Goal: Task Accomplishment & Management: Use online tool/utility

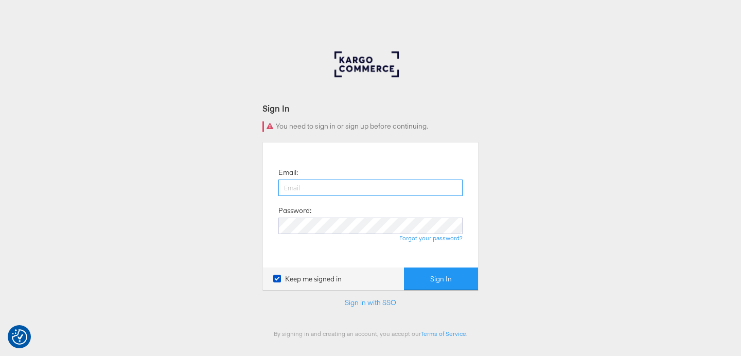
type input "[PERSON_NAME][EMAIL_ADDRESS][DOMAIN_NAME]"
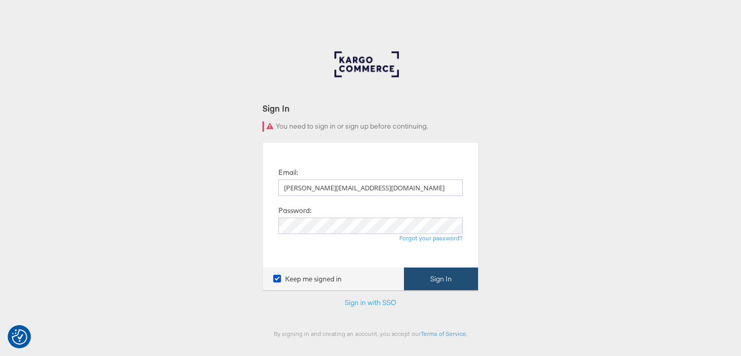
click at [413, 274] on button "Sign In" at bounding box center [441, 279] width 74 height 23
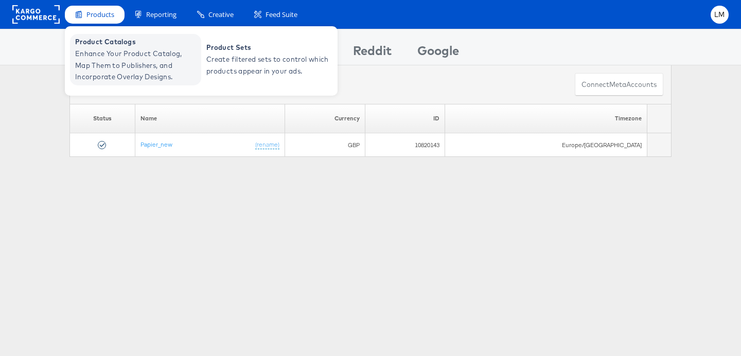
click at [158, 61] on span "Enhance Your Product Catalog, Map Them to Publishers, and Incorporate Overlay D…" at bounding box center [137, 65] width 124 height 35
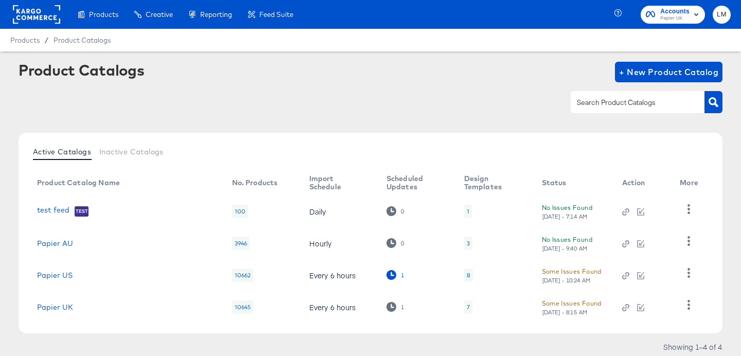
click at [388, 274] on div "1" at bounding box center [396, 275] width 18 height 10
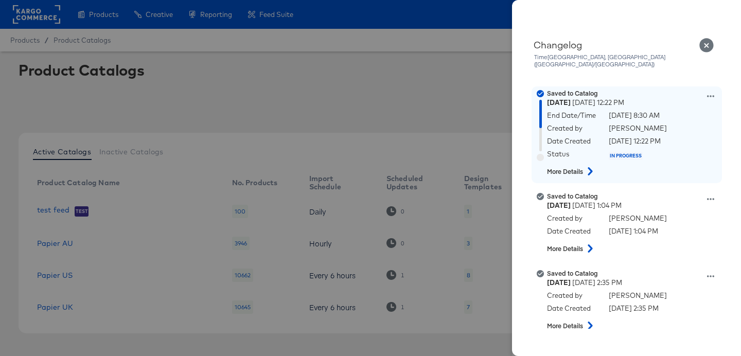
click at [586, 167] on icon at bounding box center [590, 171] width 12 height 8
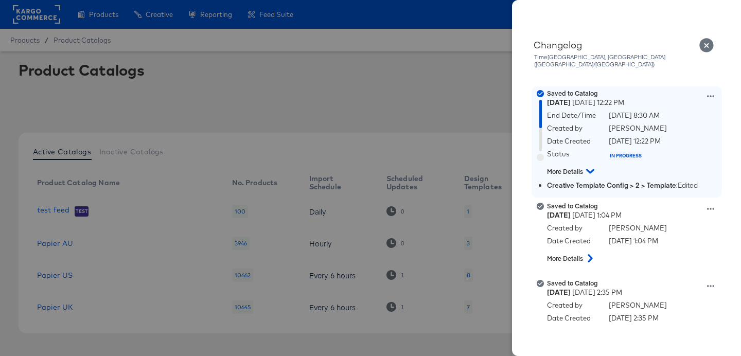
click at [586, 165] on button at bounding box center [590, 171] width 19 height 13
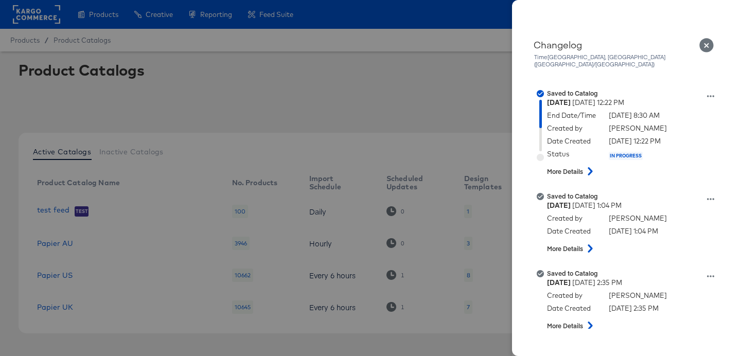
click at [705, 48] on icon "Close" at bounding box center [707, 45] width 14 height 14
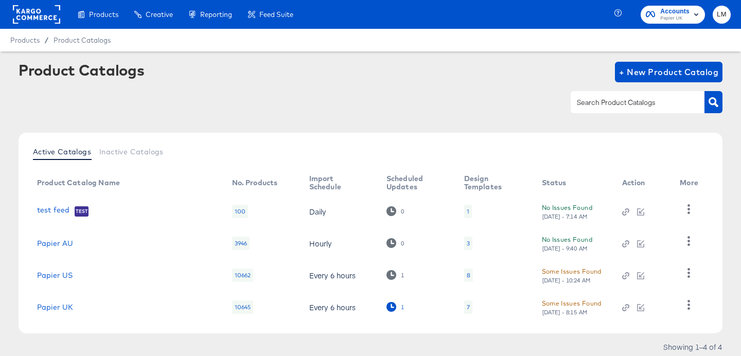
click at [387, 306] on icon at bounding box center [392, 307] width 10 height 10
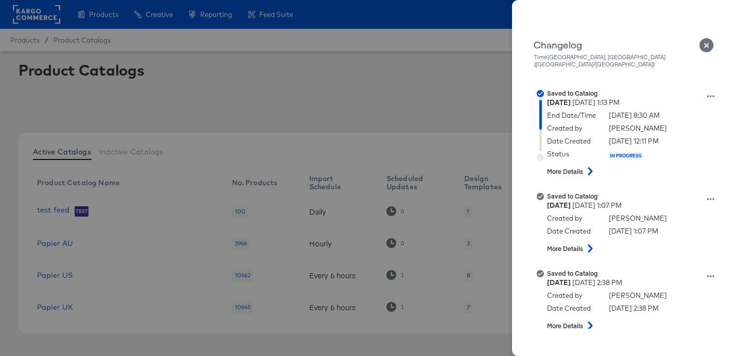
click at [705, 40] on icon "Close" at bounding box center [707, 45] width 14 height 14
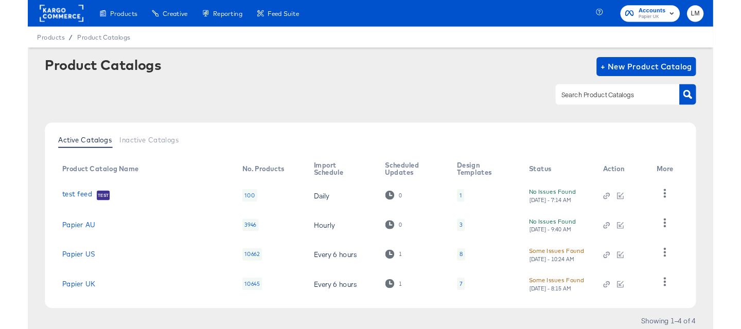
scroll to position [34, 0]
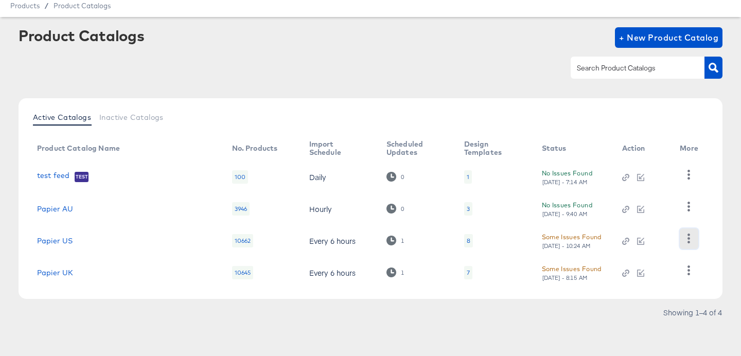
click at [686, 236] on icon "button" at bounding box center [689, 239] width 10 height 10
click at [534, 240] on td "Some Issues Found Wed, Aug 13th - 10:24 AM" at bounding box center [574, 241] width 80 height 32
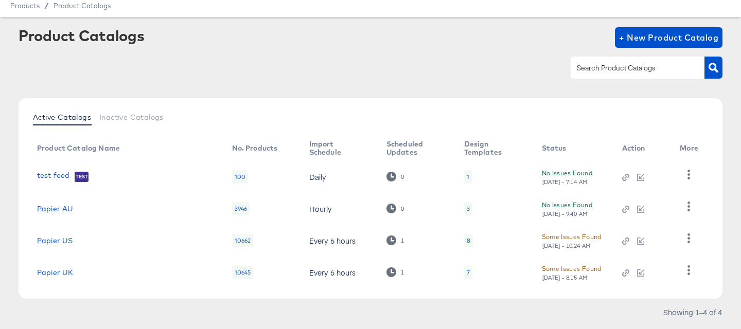
scroll to position [0, 0]
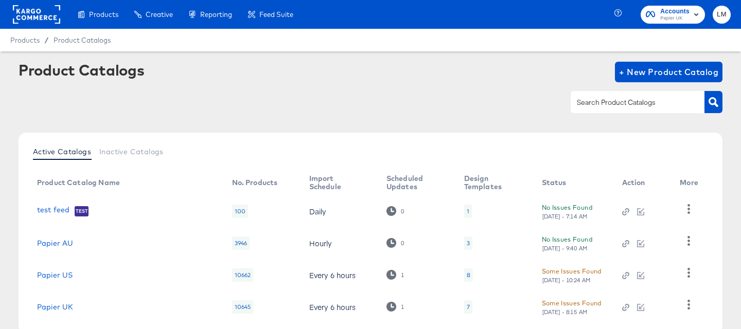
click at [35, 15] on rect at bounding box center [36, 14] width 47 height 19
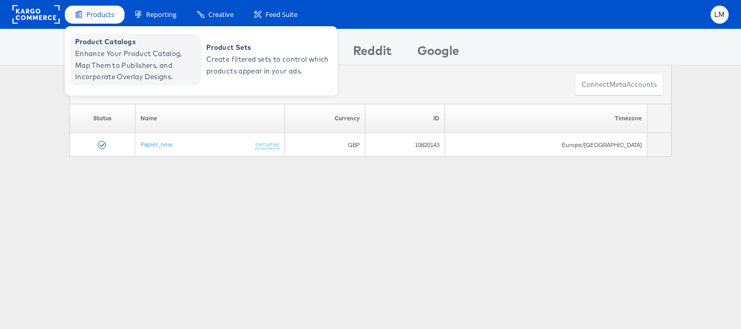
click at [107, 63] on span "Enhance Your Product Catalog, Map Them to Publishers, and Incorporate Overlay D…" at bounding box center [137, 65] width 124 height 35
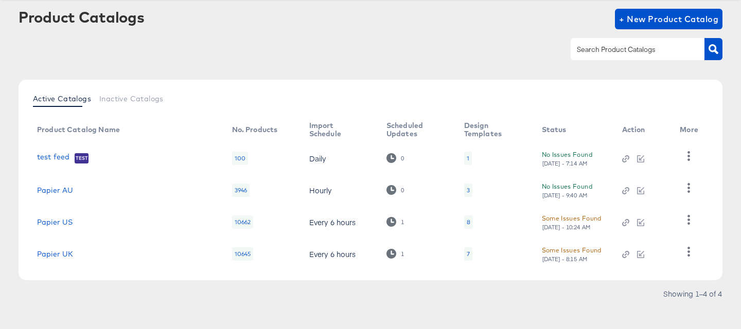
scroll to position [61, 0]
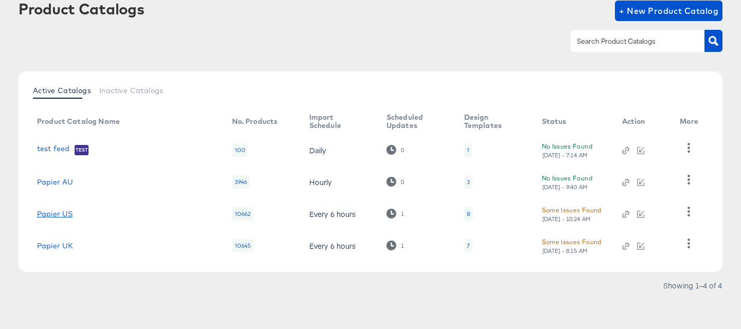
click at [61, 214] on link "Papier US" at bounding box center [55, 214] width 36 height 8
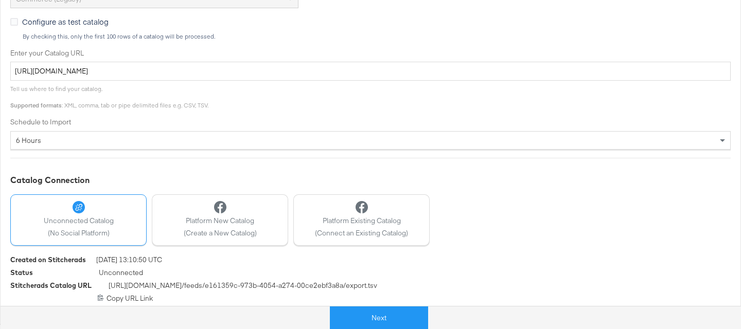
scroll to position [313, 0]
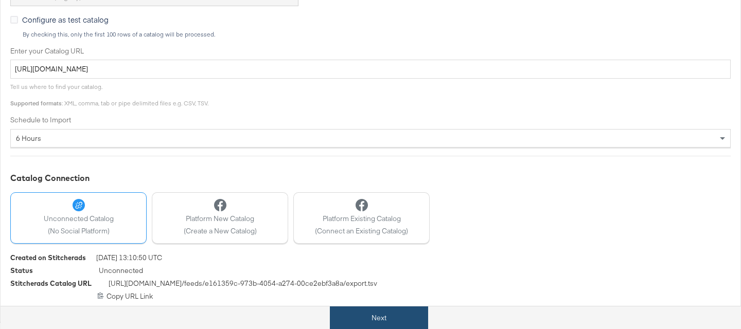
click at [368, 319] on button "Next" at bounding box center [379, 318] width 98 height 23
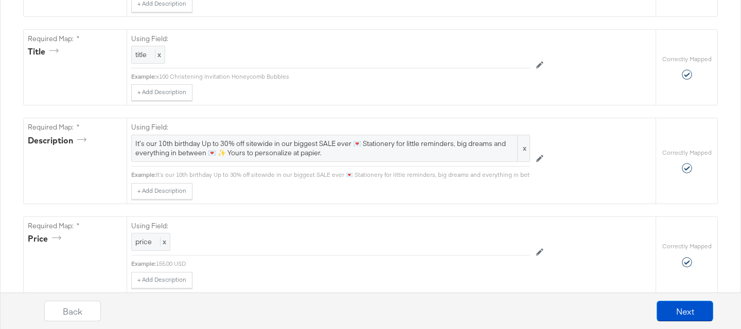
scroll to position [301, 0]
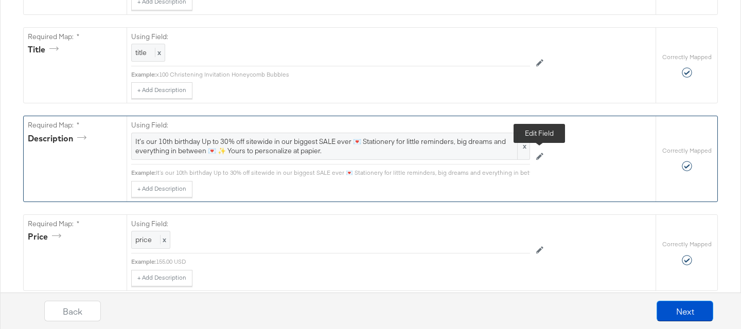
click at [543, 158] on icon at bounding box center [539, 156] width 7 height 7
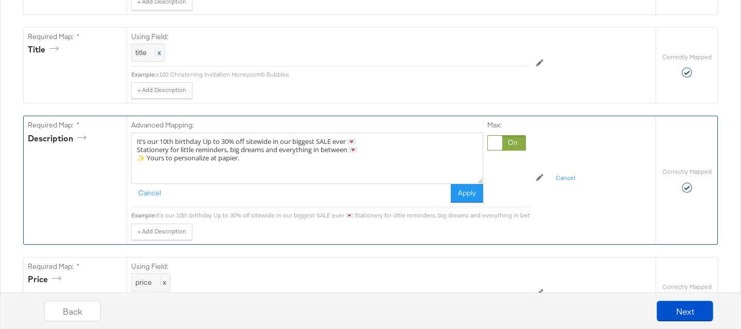
click at [134, 143] on textarea "It’s our 10th birthday Up to 30% off sitewide in our biggest SALE ever 💌 Statio…" at bounding box center [307, 158] width 352 height 51
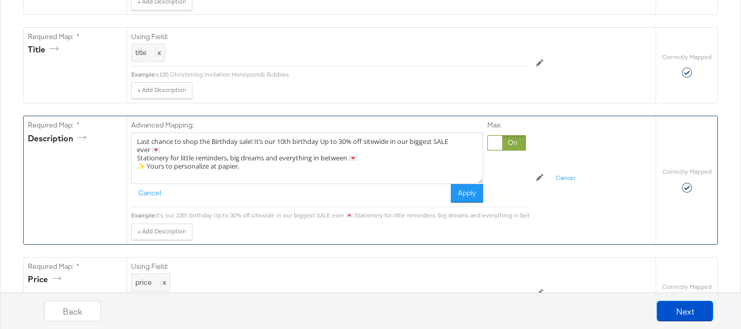
drag, startPoint x: 321, startPoint y: 144, endPoint x: 260, endPoint y: 144, distance: 60.2
click at [260, 144] on textarea "Last chance to shop the Birthday sale! It’s our 10th birthday Up to 30% off sit…" at bounding box center [307, 158] width 352 height 51
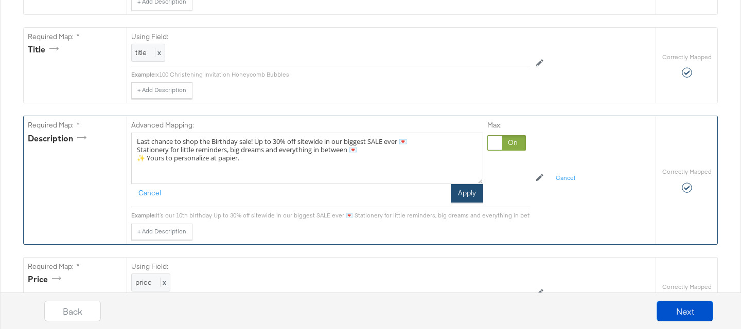
type textarea "Last chance to shop the Birthday sale! Up to 30% off sitewide in our biggest SA…"
click at [462, 194] on button "Apply" at bounding box center [467, 193] width 32 height 19
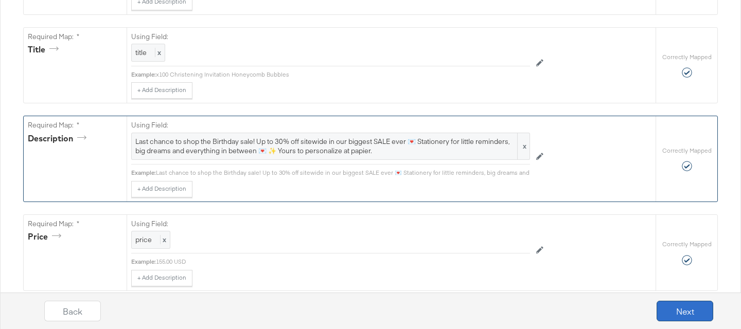
click at [683, 307] on button "Next" at bounding box center [685, 311] width 57 height 21
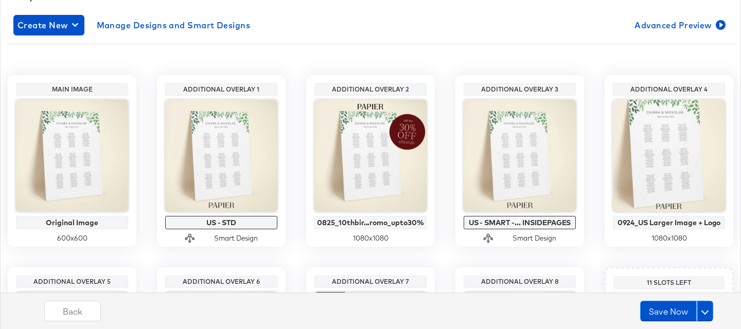
scroll to position [166, 0]
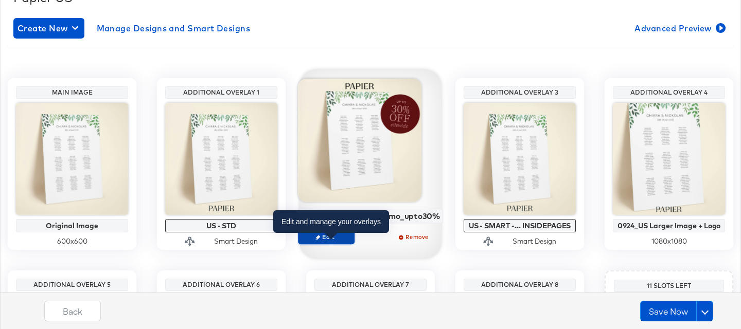
click at [334, 242] on button "Edit" at bounding box center [326, 237] width 57 height 14
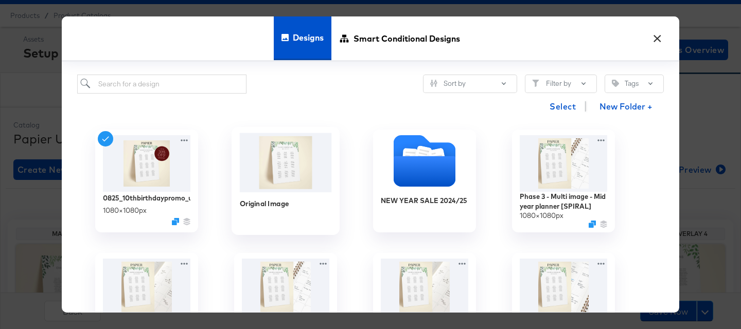
scroll to position [0, 0]
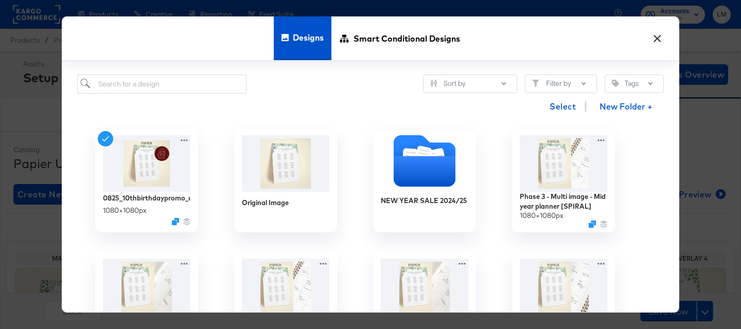
click at [655, 42] on button "×" at bounding box center [657, 36] width 19 height 19
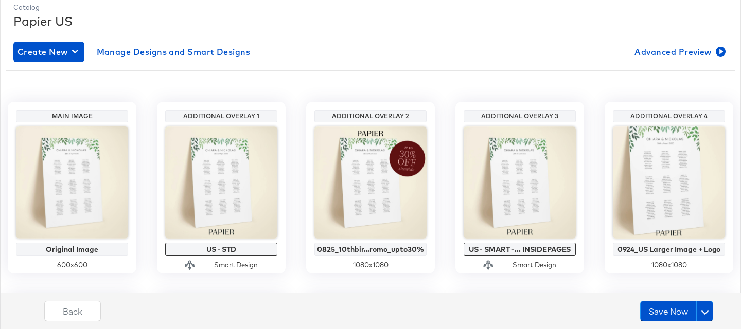
scroll to position [161, 0]
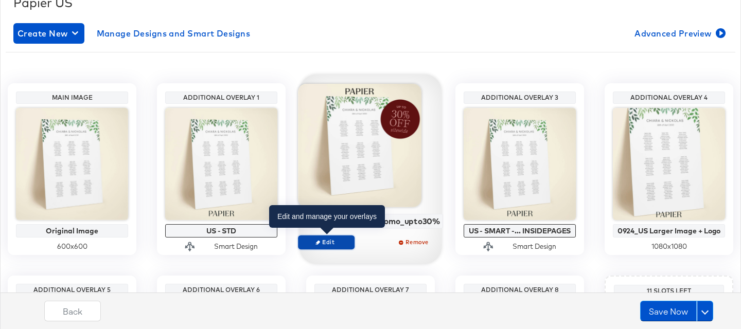
click at [325, 243] on span "Edit" at bounding box center [326, 242] width 47 height 8
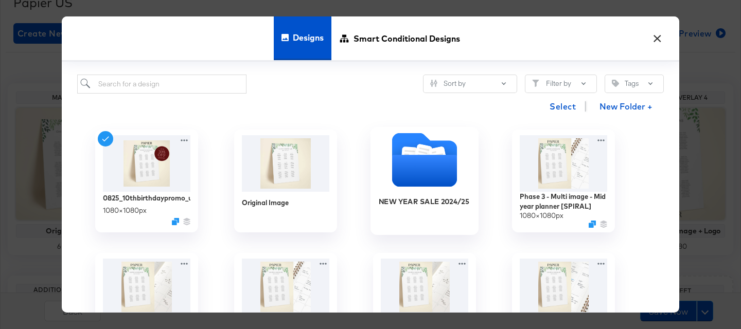
scroll to position [158, 0]
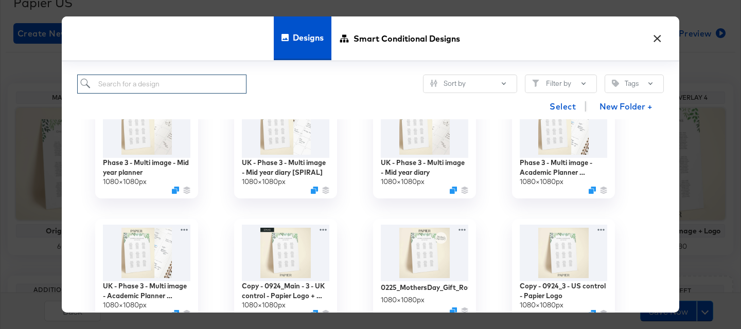
click at [212, 86] on input "search" at bounding box center [161, 84] width 169 height 19
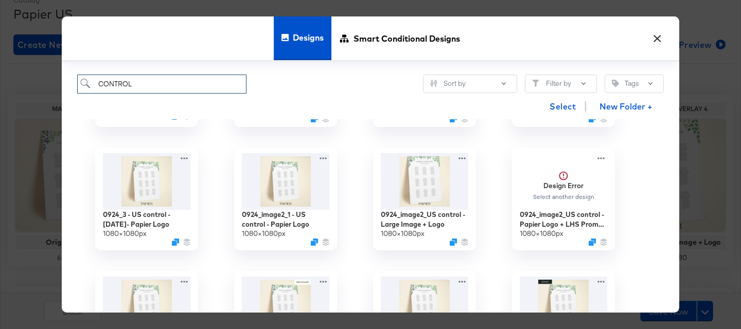
scroll to position [110, 0]
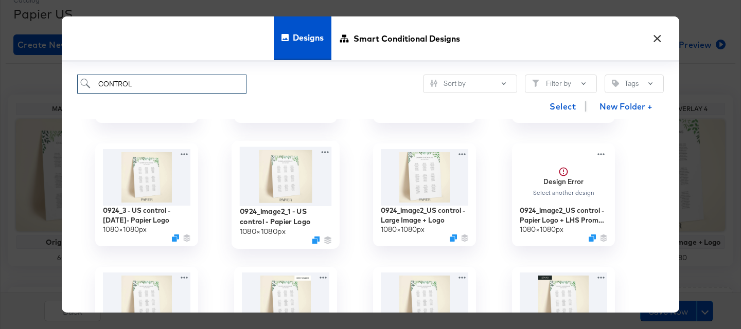
type input "CONTROL"
click at [295, 202] on img at bounding box center [286, 176] width 92 height 59
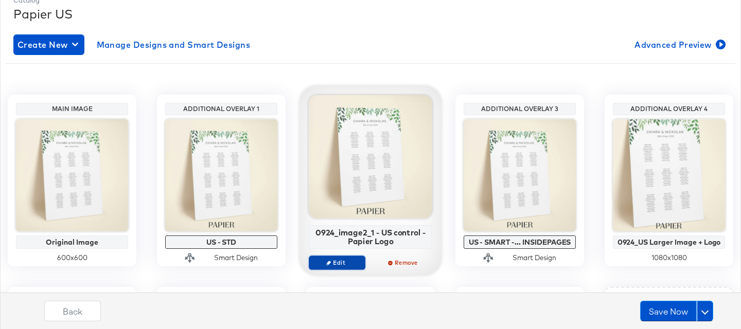
click at [336, 260] on span "Edit" at bounding box center [336, 263] width 47 height 8
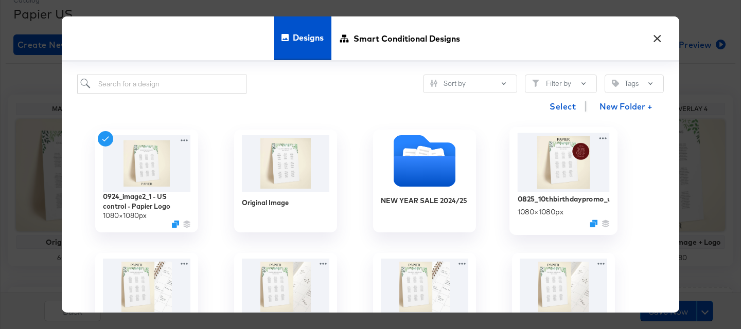
click at [589, 169] on img at bounding box center [564, 162] width 92 height 59
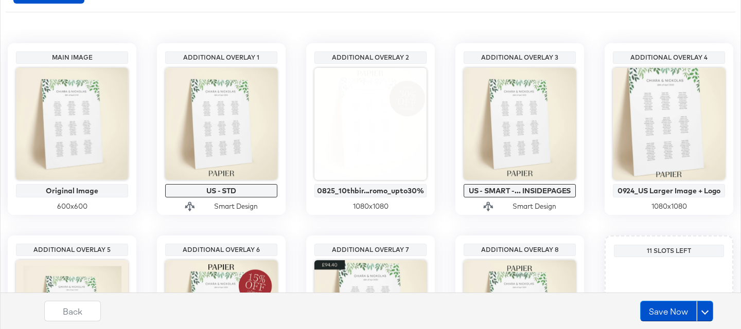
scroll to position [205, 0]
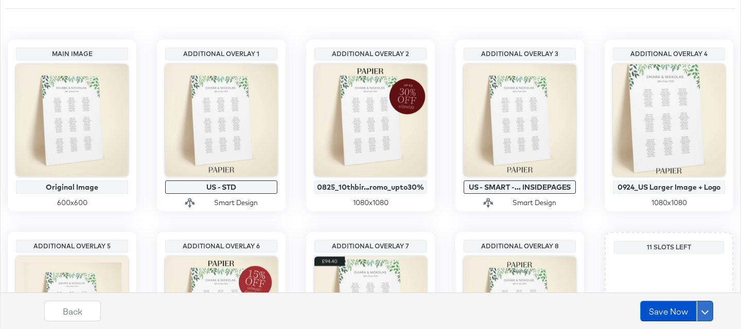
click at [706, 310] on span at bounding box center [705, 311] width 7 height 7
click at [691, 289] on div "Schedule Save" at bounding box center [680, 292] width 47 height 10
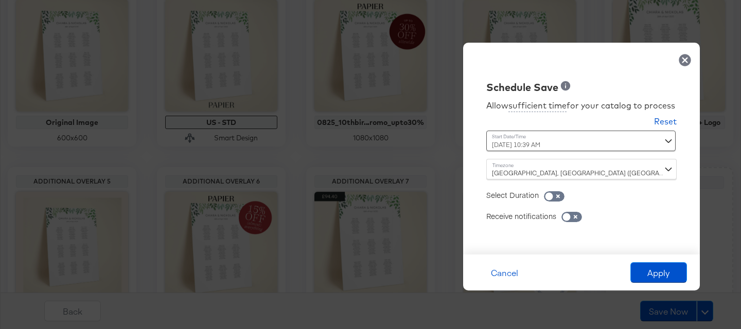
scroll to position [271, 0]
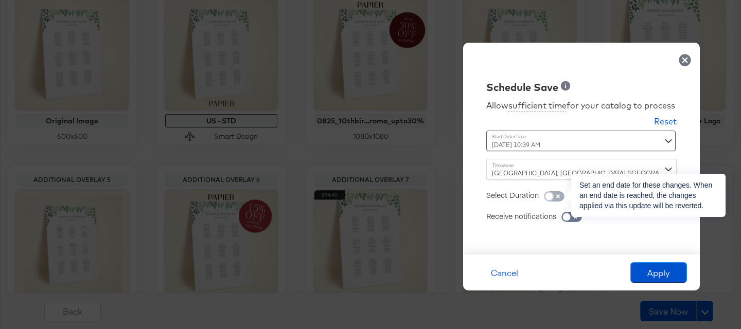
click at [558, 195] on input "checkbox" at bounding box center [549, 199] width 31 height 10
checkbox input "true"
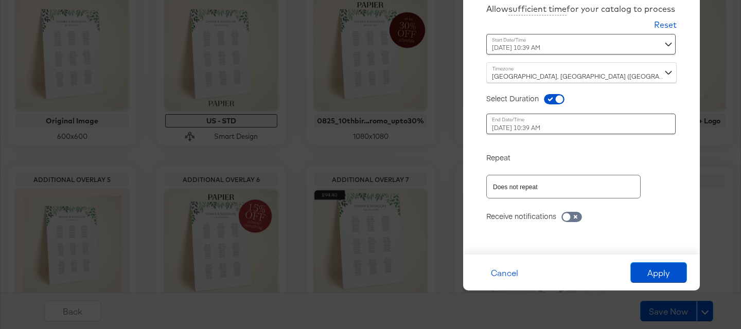
scroll to position [218, 0]
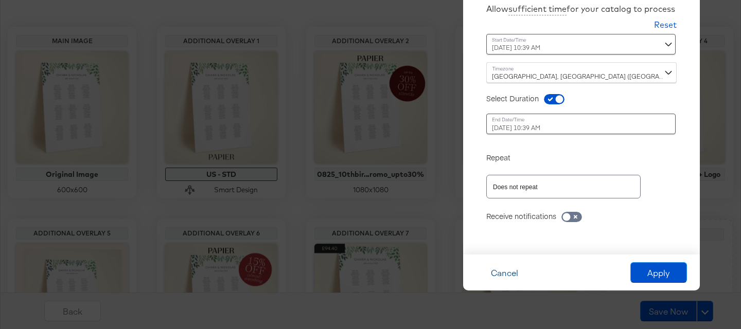
click at [517, 268] on button "Cancel" at bounding box center [504, 273] width 57 height 21
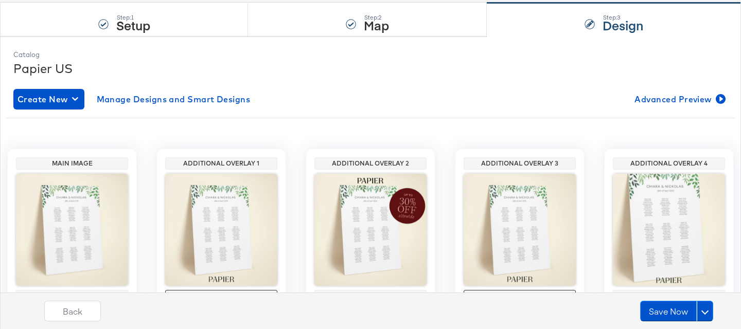
scroll to position [79, 0]
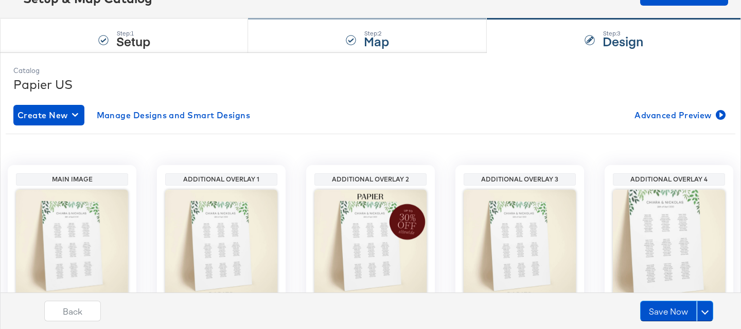
click at [351, 25] on div "Step: 2 Map" at bounding box center [367, 36] width 239 height 34
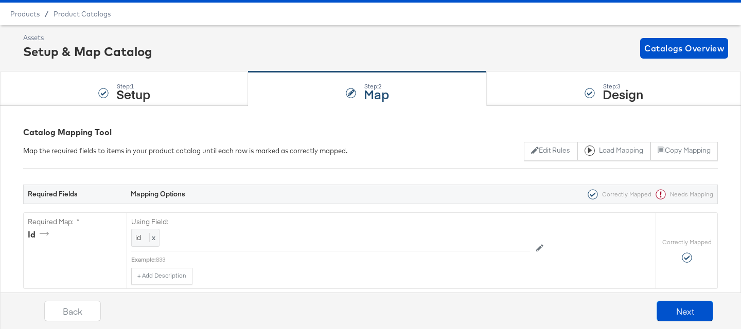
scroll to position [0, 0]
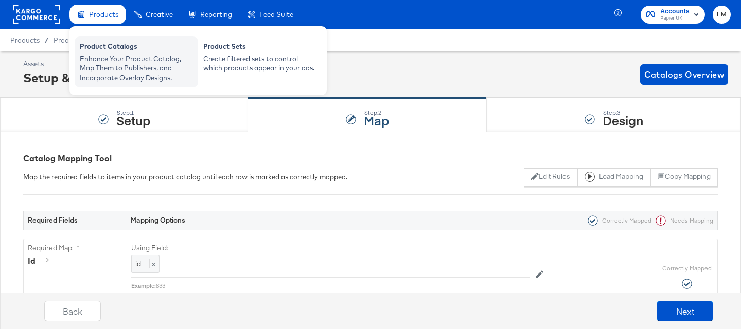
click at [104, 59] on div "Enhance Your Product Catalog, Map Them to Publishers, and Incorporate Overlay D…" at bounding box center [136, 68] width 113 height 29
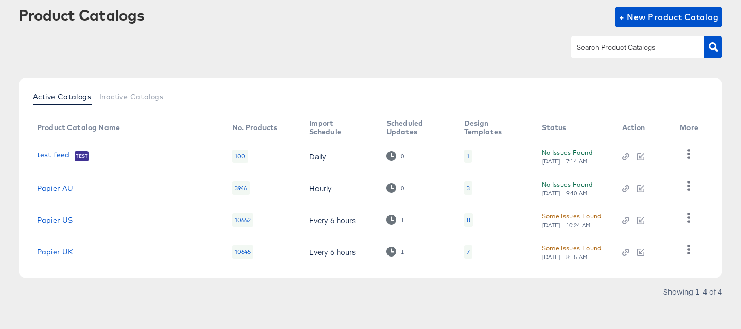
scroll to position [61, 0]
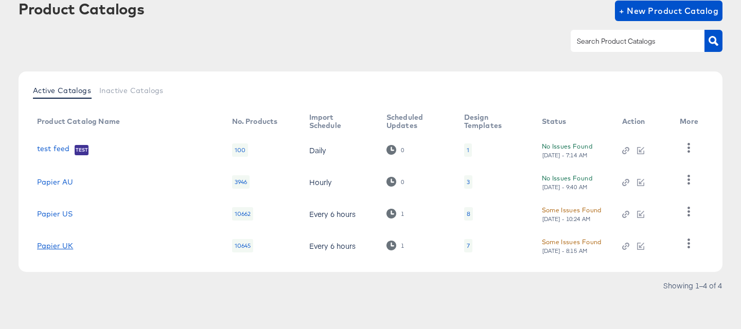
click at [57, 244] on link "Papier UK" at bounding box center [55, 246] width 36 height 8
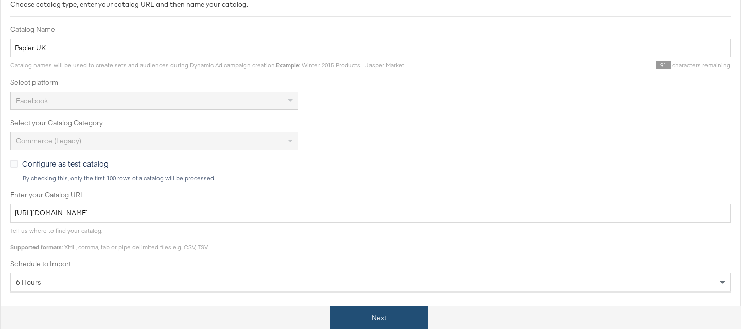
scroll to position [170, 0]
click at [367, 315] on button "Next" at bounding box center [379, 318] width 98 height 23
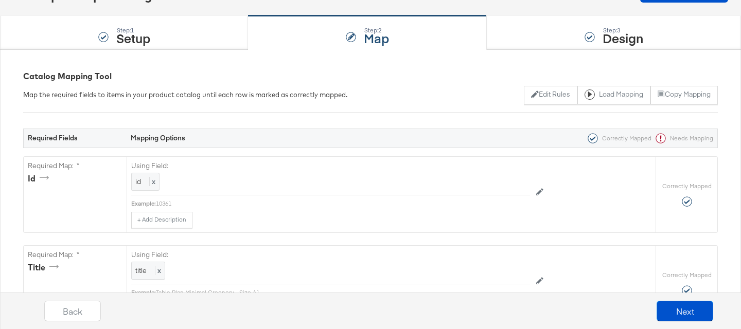
scroll to position [76, 0]
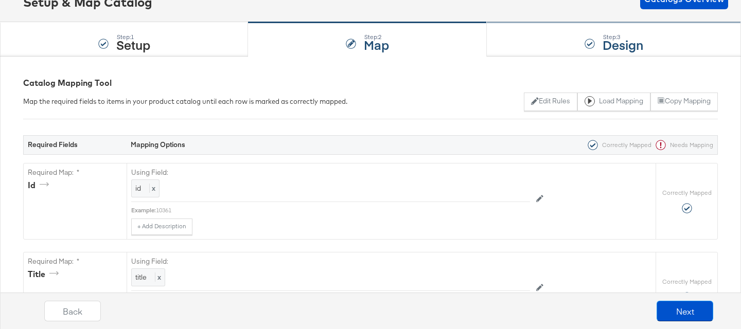
click at [544, 34] on div "Step: 3 Design" at bounding box center [614, 40] width 254 height 34
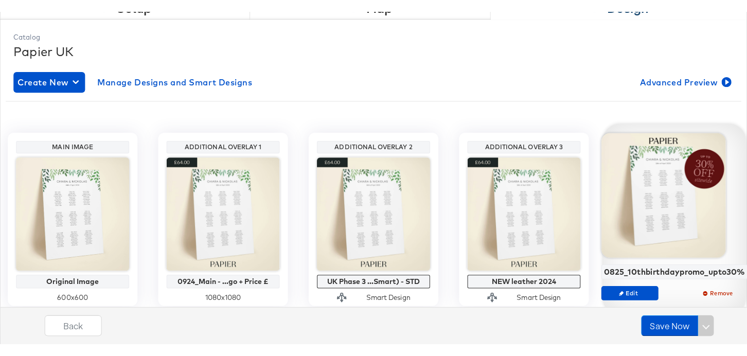
scroll to position [126, 0]
